Goal: Transaction & Acquisition: Purchase product/service

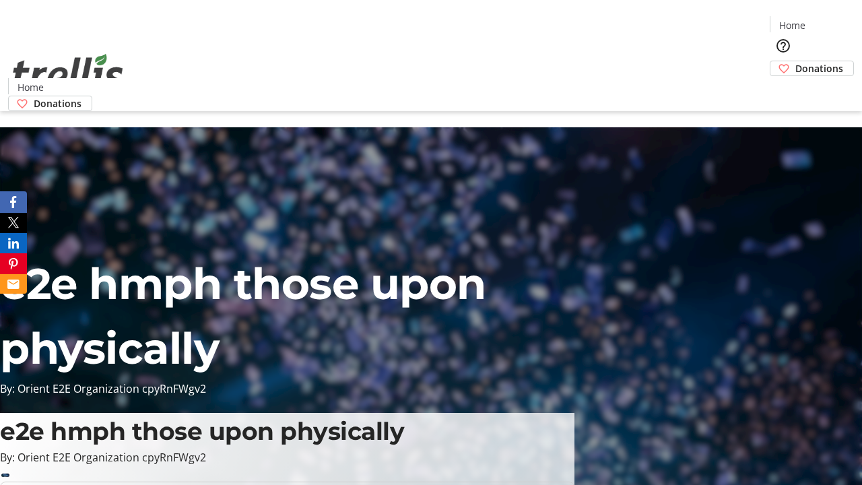
click at [795, 61] on span "Donations" at bounding box center [819, 68] width 48 height 14
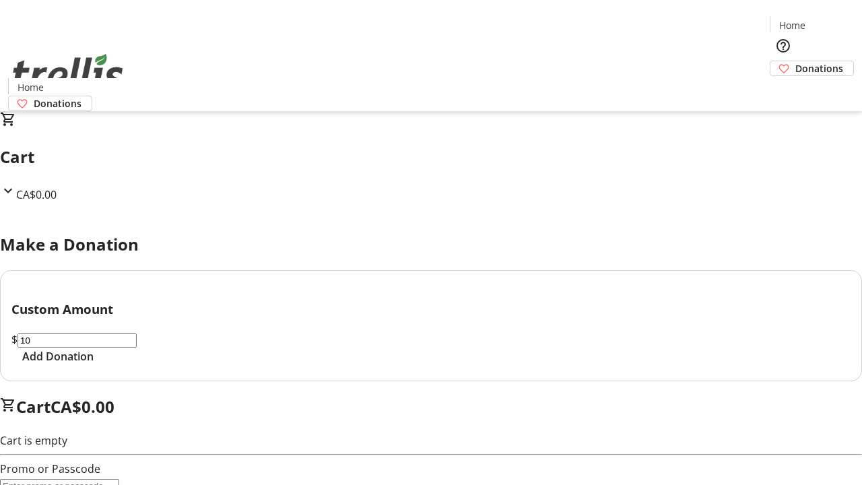
click at [94, 364] on span "Add Donation" at bounding box center [57, 356] width 71 height 16
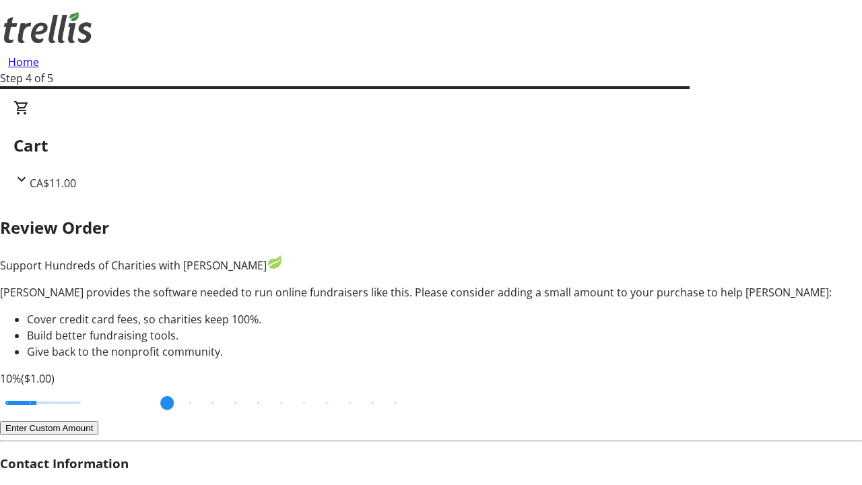
type input "3"
click at [91, 388] on input "Cover fees percentage" at bounding box center [43, 403] width 104 height 30
